Goal: Check status: Check status

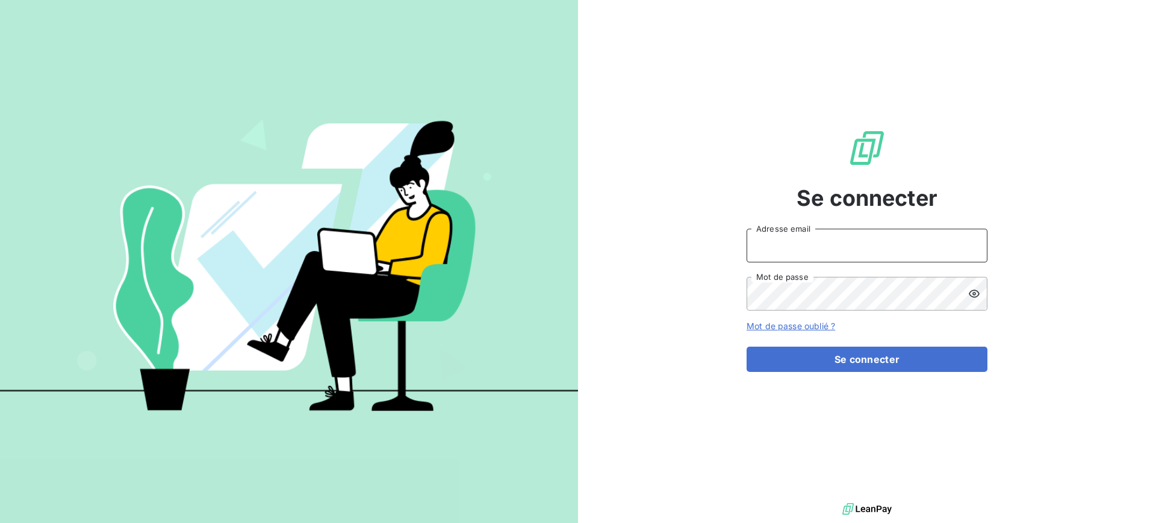
click at [798, 256] on input "Adresse email" at bounding box center [866, 246] width 241 height 34
type input "franck.lavocat@tamarins.re"
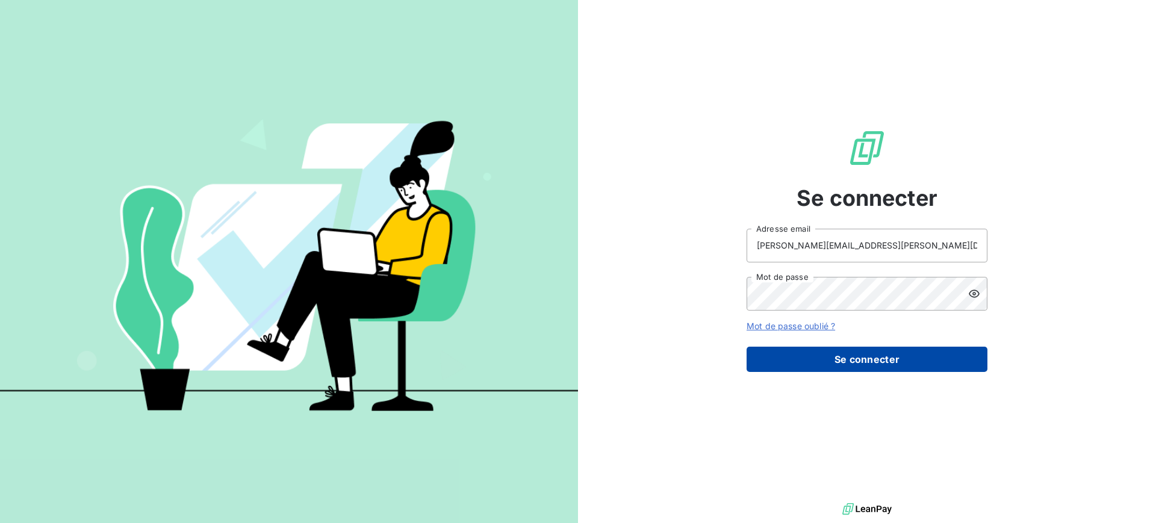
click at [865, 356] on button "Se connecter" at bounding box center [866, 359] width 241 height 25
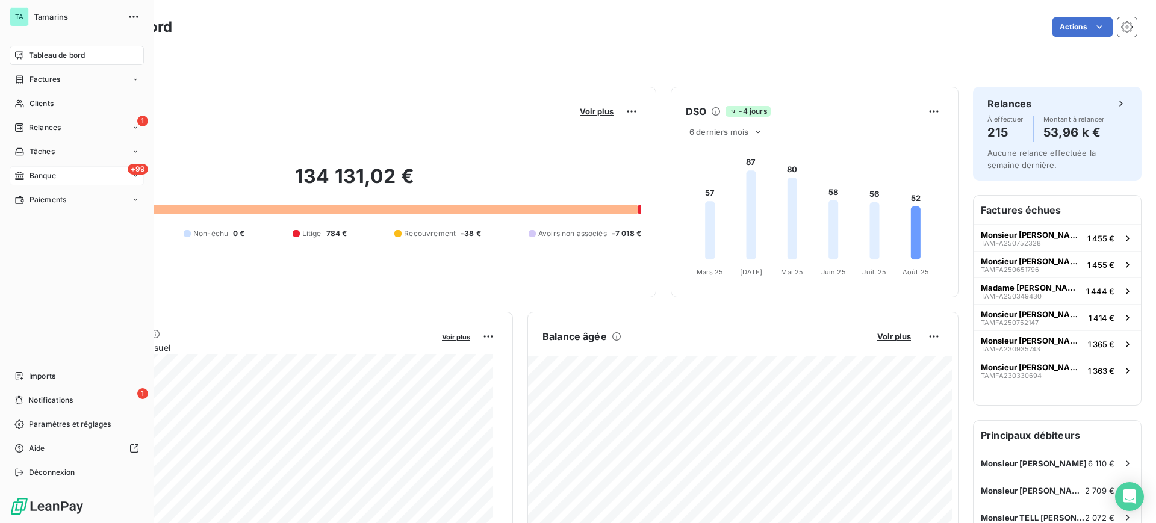
click at [42, 176] on span "Banque" at bounding box center [42, 175] width 26 height 11
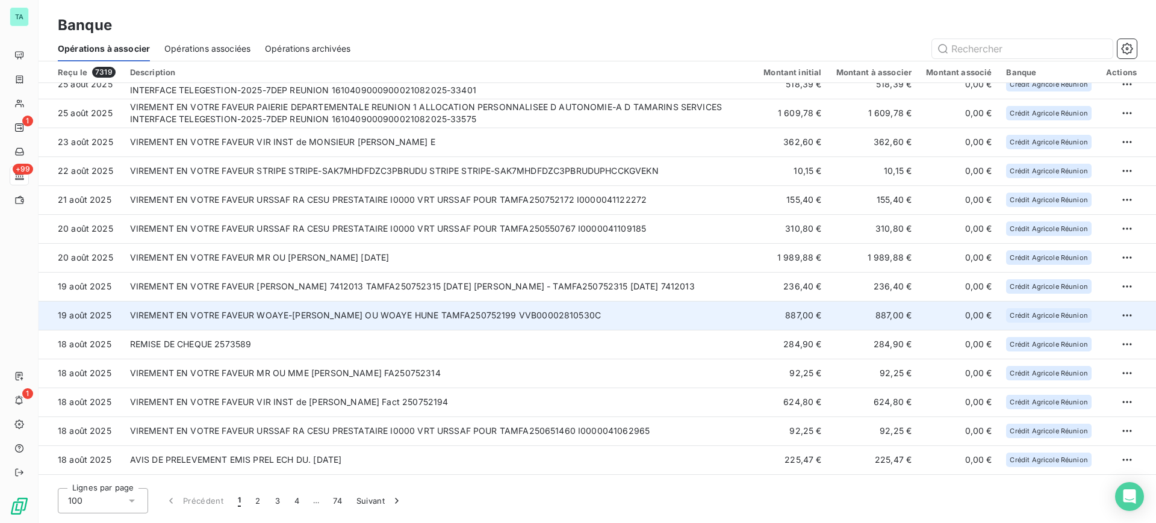
scroll to position [367, 0]
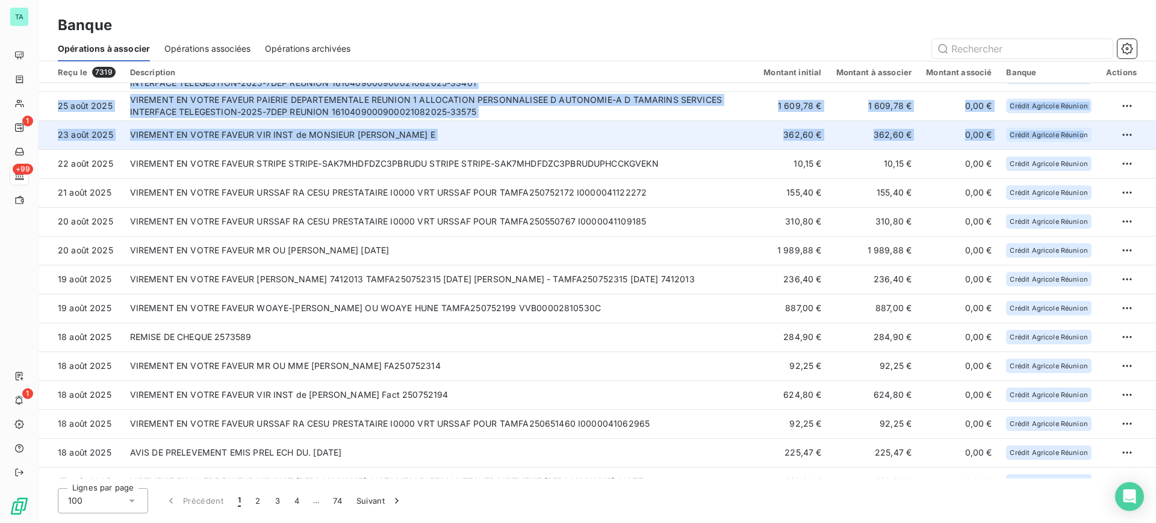
drag, startPoint x: 98, startPoint y: 98, endPoint x: 1081, endPoint y: 140, distance: 983.9
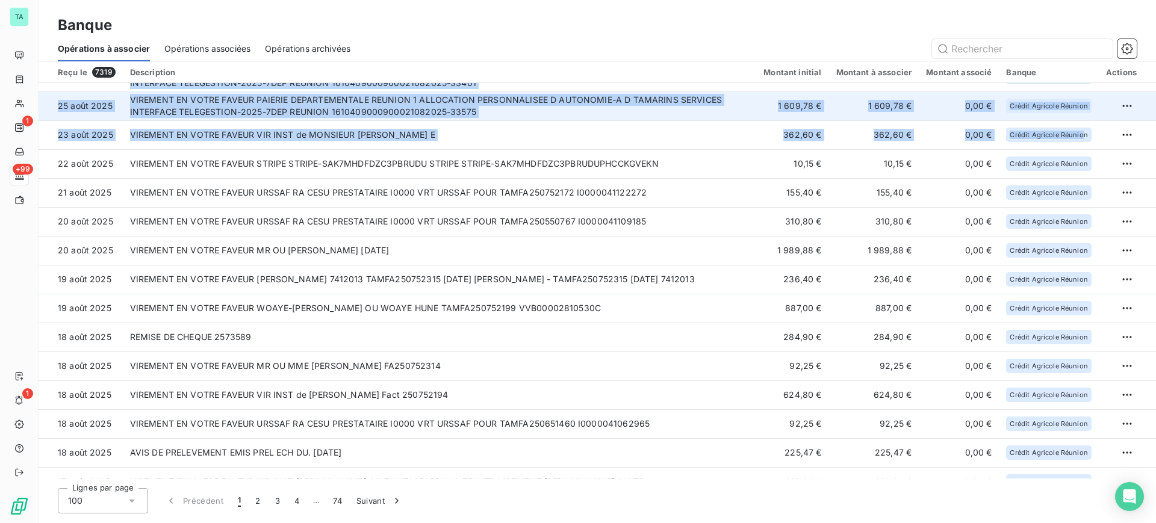
copy tbody "847 LOREMIPS DO SITAM CONSEC ADIPISC ELITSEDDOEIUSM TEMPORI 7 UTLABOREET DOLORE…"
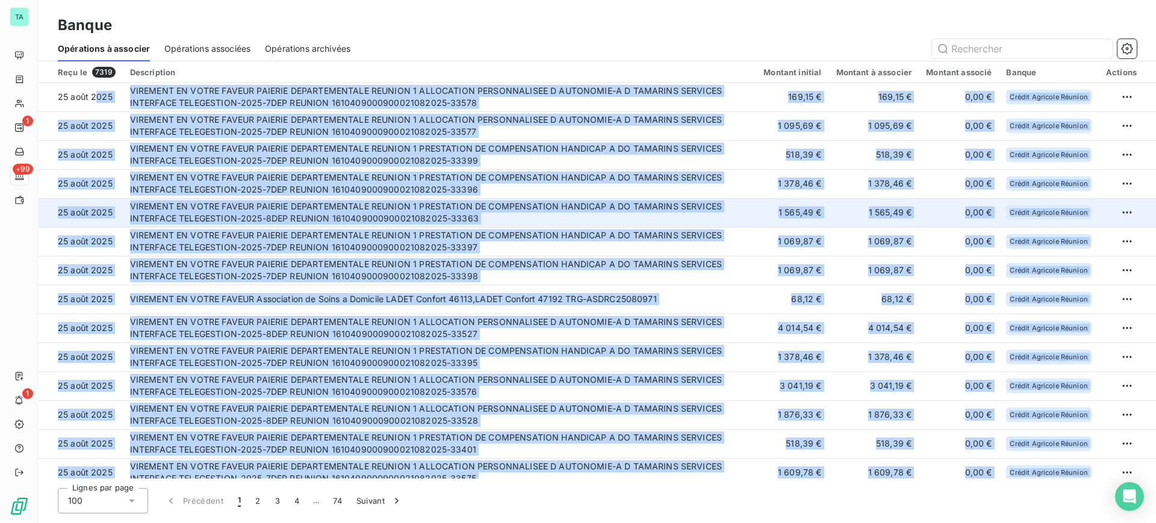
scroll to position [0, 0]
